Goal: Information Seeking & Learning: Check status

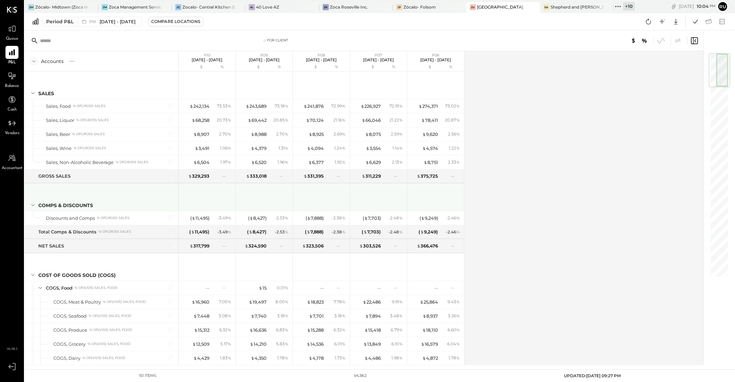
click at [204, 199] on div at bounding box center [207, 195] width 51 height 25
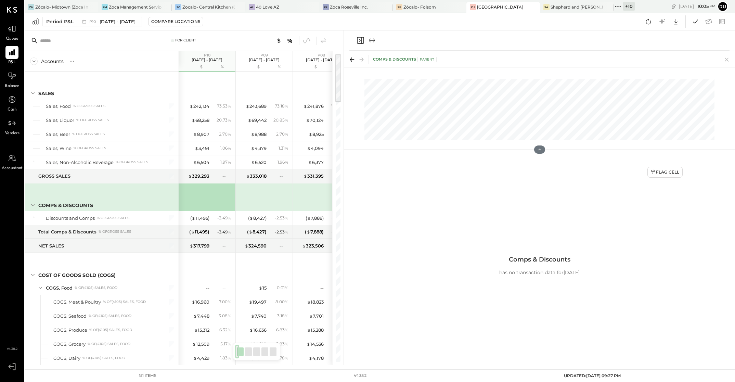
click at [360, 40] on icon "Close panel" at bounding box center [360, 40] width 2 height 3
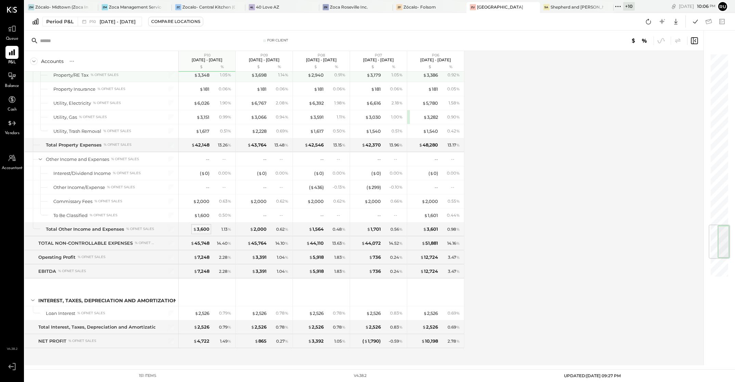
scroll to position [1468, 0]
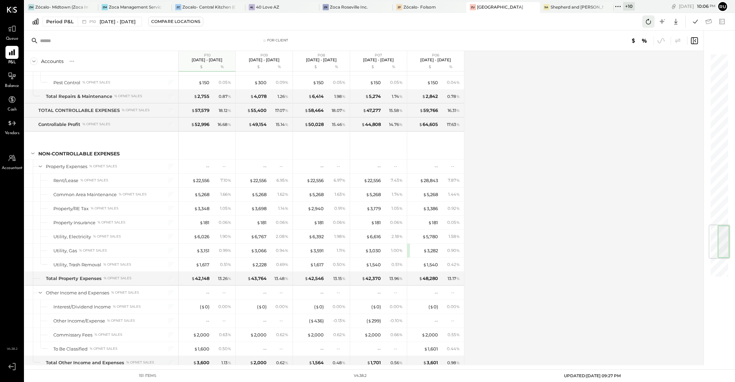
click at [649, 21] on icon at bounding box center [648, 21] width 9 height 9
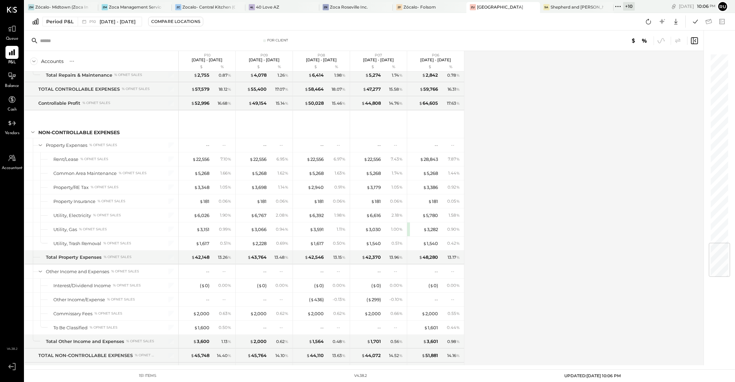
scroll to position [1622, 0]
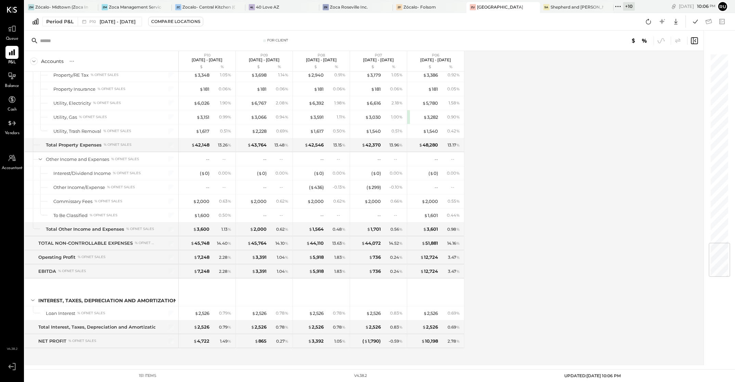
click at [574, 213] on div "Accounts S % GL P10 Sep 8 - Oct 5, 2025 $ % P09 Aug 11 - Sep 7, 2025 $ % P08 Ju…" at bounding box center [365, 208] width 680 height 314
click at [678, 20] on icon at bounding box center [676, 21] width 9 height 9
click at [649, 60] on div "Excel" at bounding box center [654, 61] width 55 height 14
click at [493, 190] on div "Accounts S % GL P10 Sep 8 - Oct 5, 2025 $ % P09 Aug 11 - Sep 7, 2025 $ % P08 Ju…" at bounding box center [365, 208] width 680 height 314
click at [531, 199] on div "Accounts S % GL P10 Sep 8 - Oct 5, 2025 $ % P09 Aug 11 - Sep 7, 2025 $ % P08 Ju…" at bounding box center [365, 208] width 680 height 314
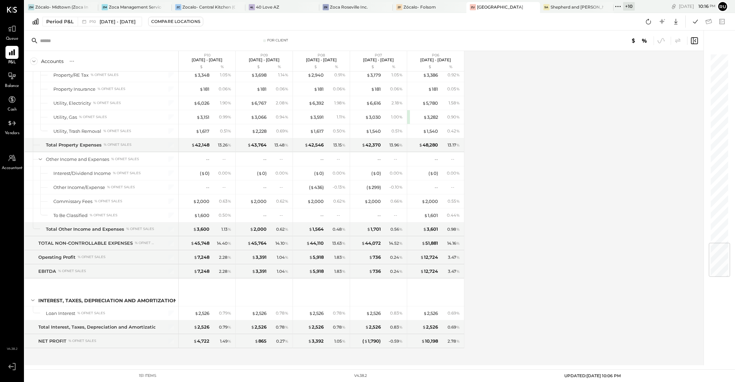
click at [517, 202] on div "Accounts S % GL P10 Sep 8 - Oct 5, 2025 $ % P09 Aug 11 - Sep 7, 2025 $ % P08 Ju…" at bounding box center [365, 208] width 680 height 314
click at [586, 170] on div "Accounts S % GL P10 Sep 8 - Oct 5, 2025 $ % P09 Aug 11 - Sep 7, 2025 $ % P08 Ju…" at bounding box center [365, 208] width 680 height 314
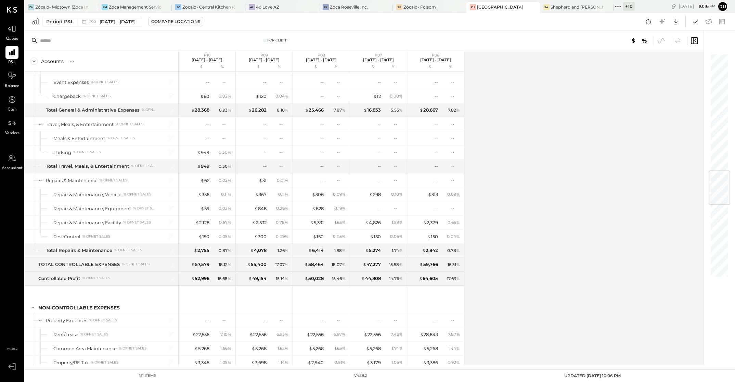
scroll to position [1006, 0]
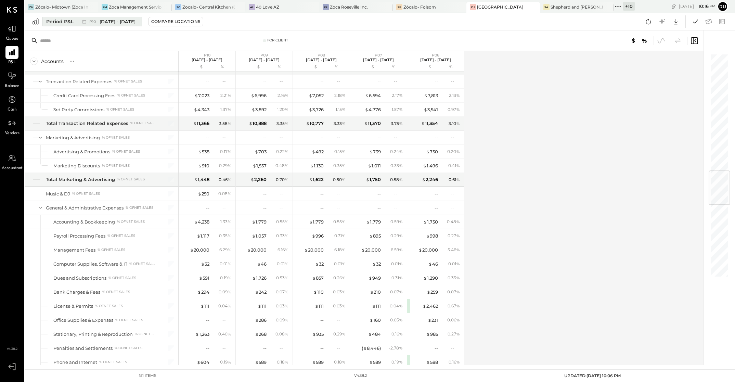
click at [115, 21] on span "Sep 8 - Oct 5, 2025" at bounding box center [118, 21] width 36 height 7
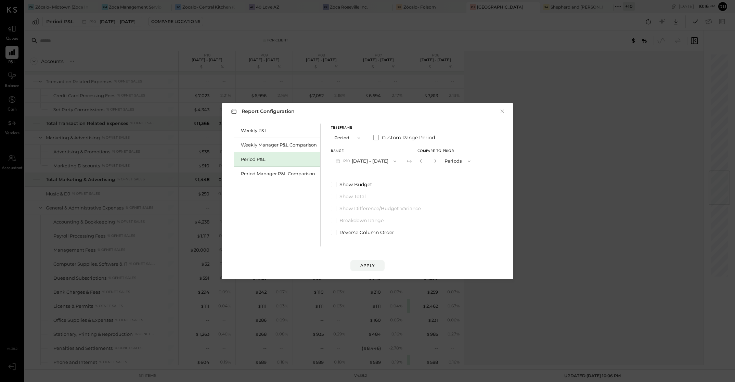
click at [423, 161] on div "*" at bounding box center [428, 161] width 21 height 13
click at [422, 161] on icon "button" at bounding box center [421, 161] width 2 height 4
type input "*"
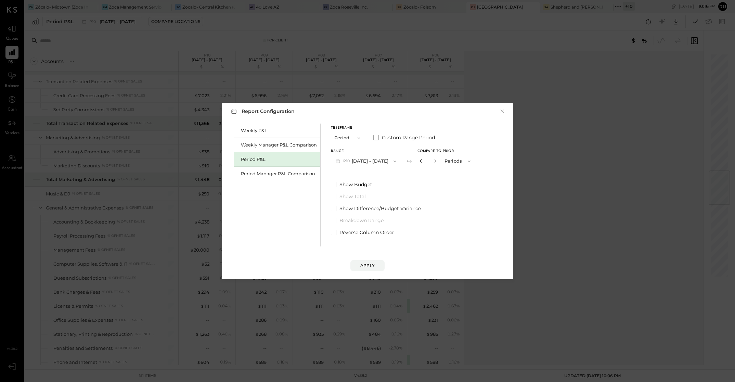
click at [422, 161] on icon "button" at bounding box center [421, 161] width 2 height 4
click at [369, 264] on div "Apply" at bounding box center [367, 266] width 14 height 6
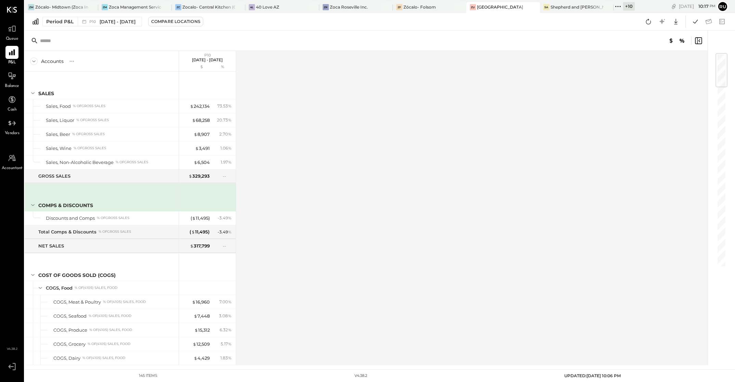
click at [373, 168] on div "Accounts S % GL P10 Sep 8 - Oct 5, 2025 $ % SALES Sales, Food % of GROSS SALES …" at bounding box center [367, 208] width 684 height 314
click at [694, 23] on icon at bounding box center [695, 22] width 5 height 4
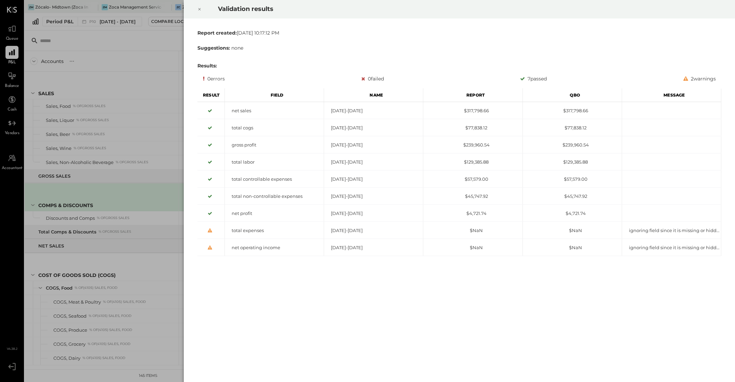
click at [196, 11] on div at bounding box center [199, 9] width 15 height 19
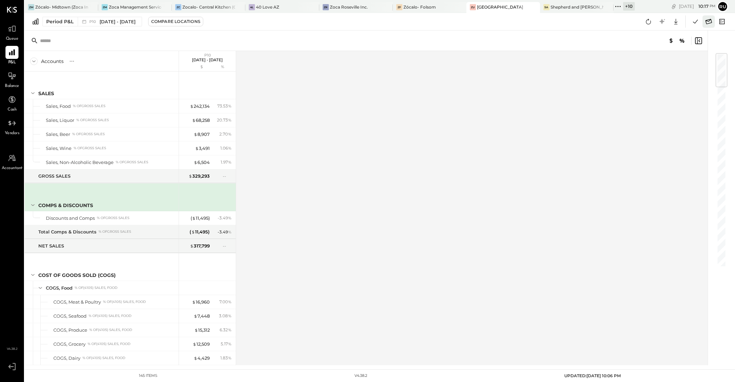
click at [710, 22] on icon at bounding box center [708, 21] width 9 height 9
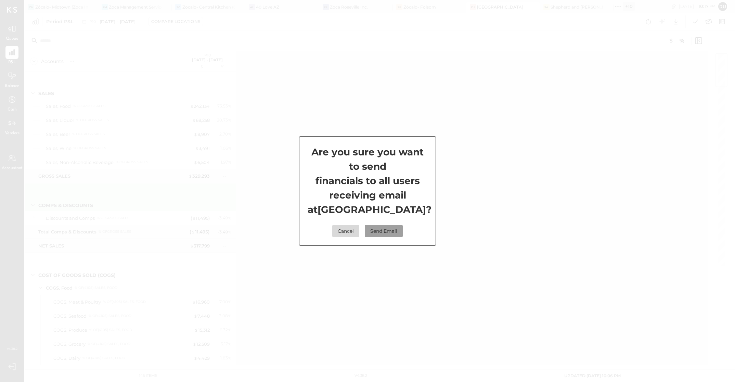
click at [377, 237] on button "Send Email" at bounding box center [384, 231] width 38 height 12
